Goal: Book appointment/travel/reservation

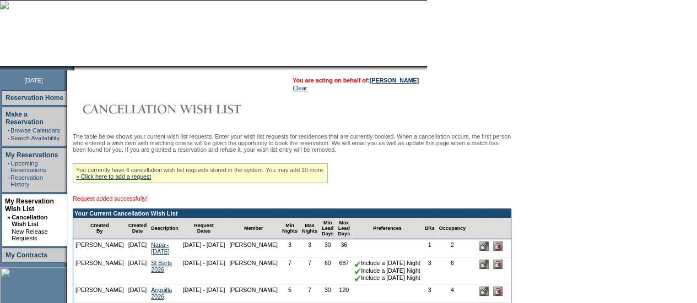
scroll to position [67, 0]
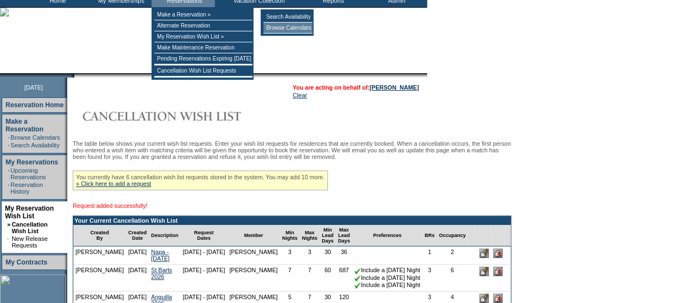
click at [274, 31] on td "Browse Calendars" at bounding box center [287, 28] width 49 height 11
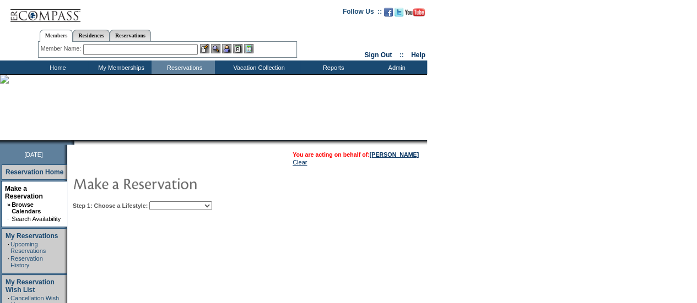
click at [212, 204] on select "Beach Leisure Metropolitan Mountain OIAL for Adventure OIAL for Couples OIAL fo…" at bounding box center [180, 206] width 63 height 9
select select "Beach"
click at [168, 202] on select "Beach Leisure Metropolitan Mountain OIAL for Adventure OIAL for Couples OIAL fo…" at bounding box center [180, 206] width 63 height 9
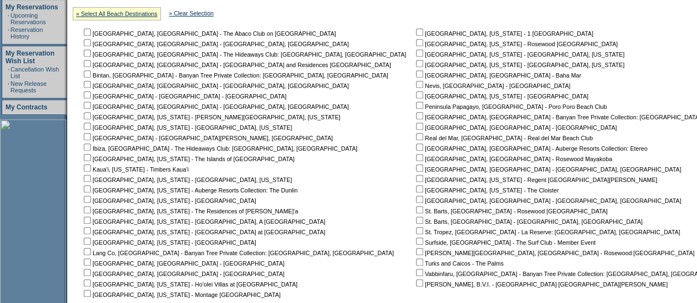
scroll to position [261, 0]
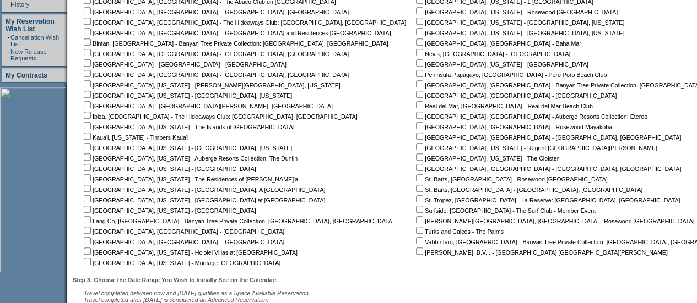
click at [91, 213] on input "checkbox" at bounding box center [87, 209] width 7 height 7
checkbox input "true"
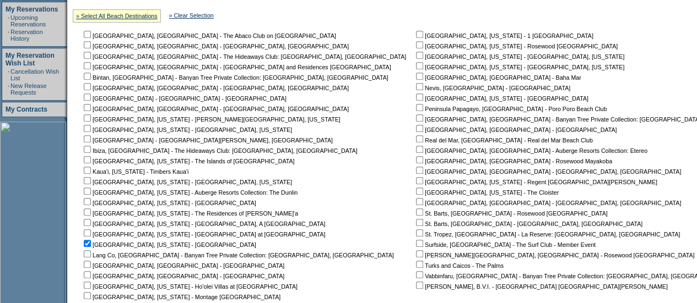
click at [416, 48] on input "checkbox" at bounding box center [419, 44] width 7 height 7
checkbox input "true"
click at [91, 235] on input "checkbox" at bounding box center [87, 233] width 7 height 7
checkbox input "true"
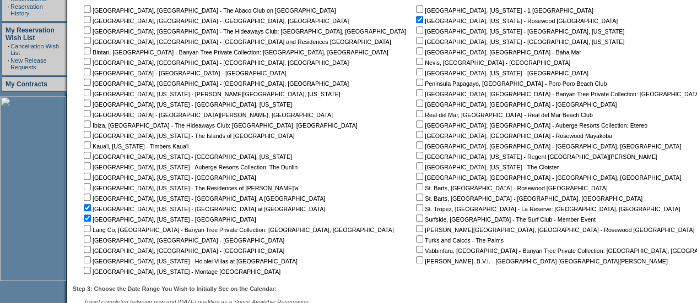
scroll to position [286, 0]
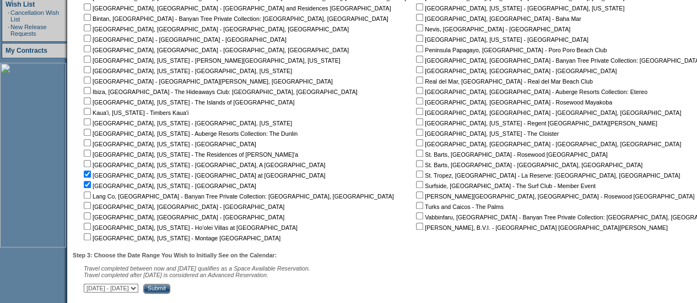
click at [416, 40] on input "checkbox" at bounding box center [419, 38] width 7 height 7
checkbox input "true"
click at [170, 290] on input "Submit" at bounding box center [156, 289] width 27 height 10
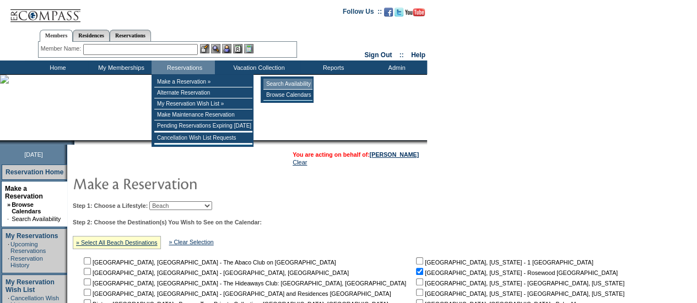
click at [275, 84] on td "Search Availability" at bounding box center [287, 84] width 49 height 11
